Goal: Task Accomplishment & Management: Manage account settings

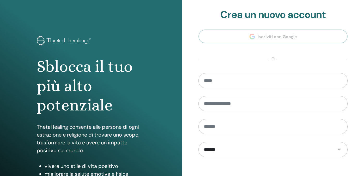
scroll to position [75, 0]
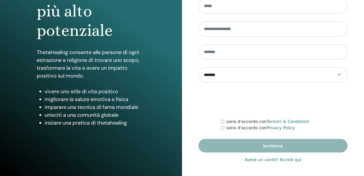
type input "**********"
click at [288, 160] on link "Avere un conto? Accedi qui" at bounding box center [273, 159] width 57 height 6
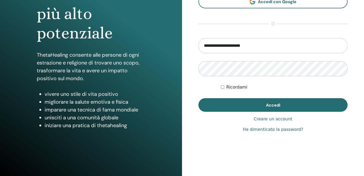
scroll to position [75, 0]
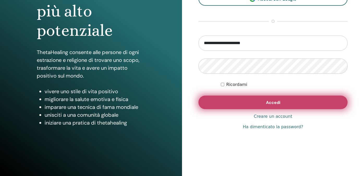
click at [254, 106] on button "Accedi" at bounding box center [272, 102] width 149 height 14
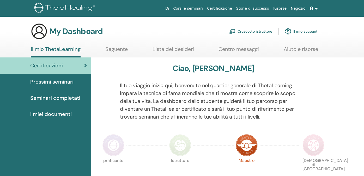
click at [249, 32] on link "Cruscotto istruttore" at bounding box center [250, 31] width 43 height 11
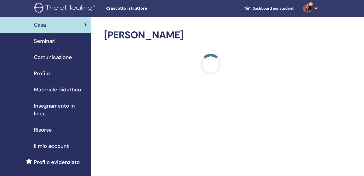
click at [52, 41] on span "Seminari" at bounding box center [45, 41] width 22 height 8
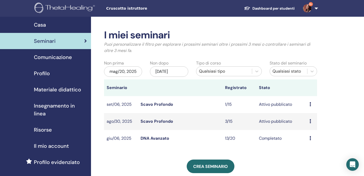
click at [159, 119] on link "Scavo Profondo" at bounding box center [156, 120] width 33 height 5
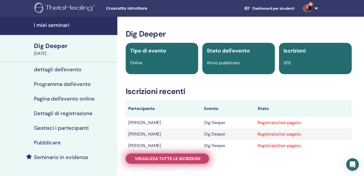
click at [170, 157] on span "Visualizza tutte le iscrizioni" at bounding box center [167, 158] width 65 height 5
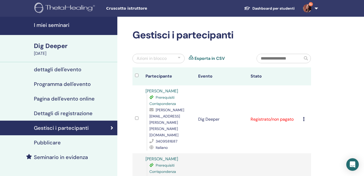
click at [62, 25] on h4 "I miei seminari" at bounding box center [74, 25] width 80 height 6
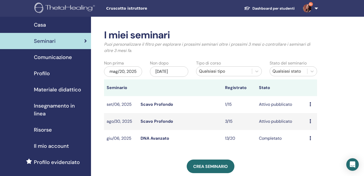
click at [166, 104] on link "Scavo Profondo" at bounding box center [156, 103] width 33 height 5
